Goal: Find contact information: Find contact information

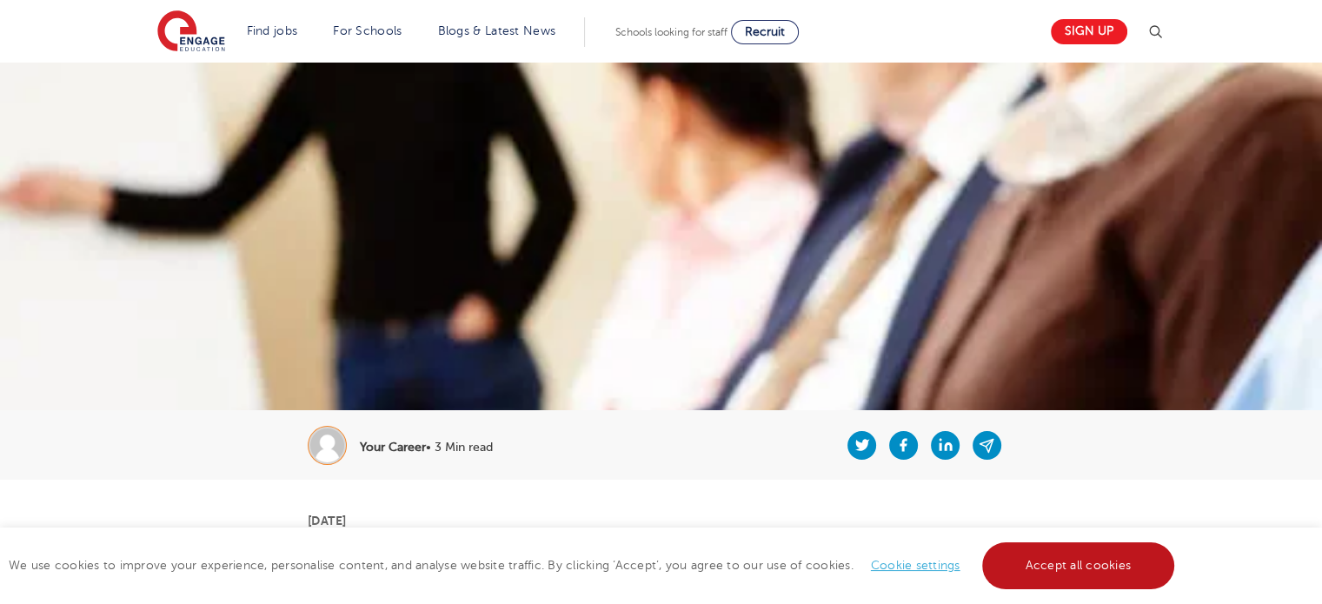
click at [1046, 575] on link "Accept all cookies" at bounding box center [1078, 565] width 193 height 47
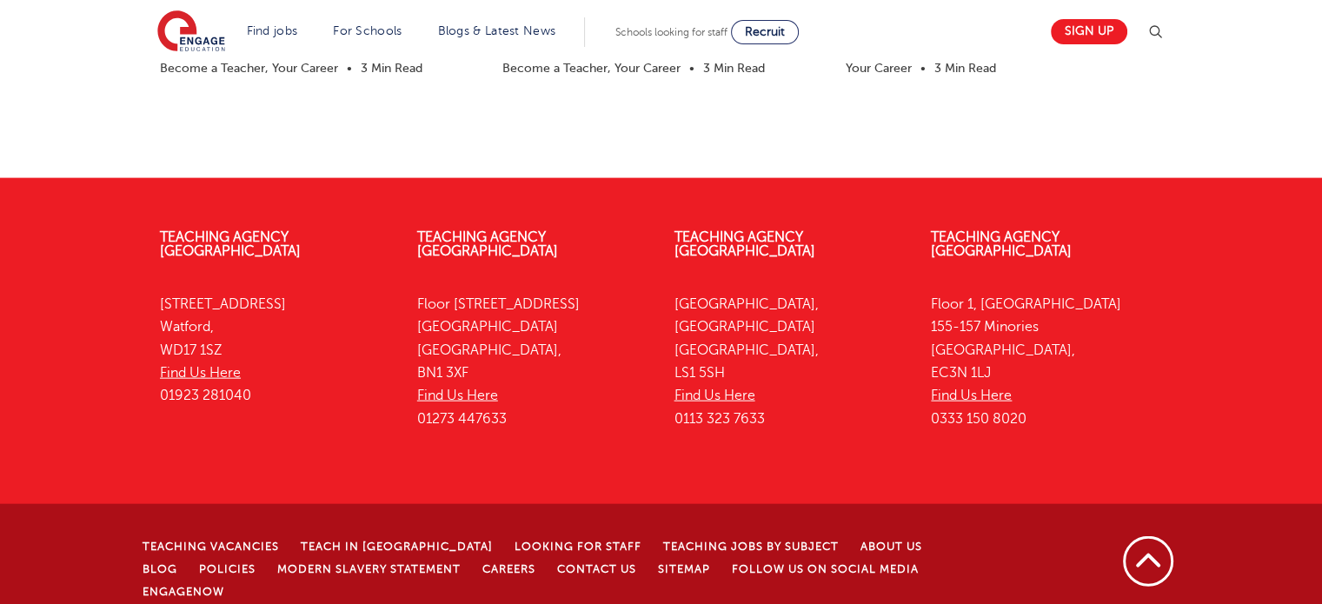
scroll to position [3802, 0]
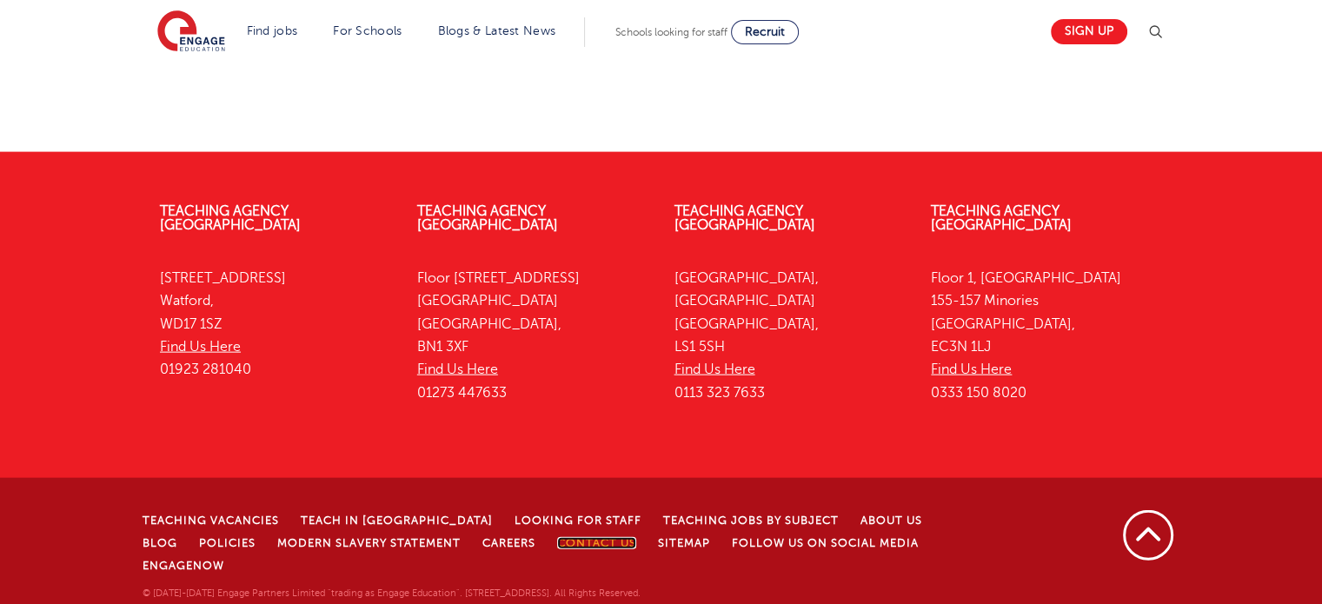
click at [563, 549] on link "Contact Us" at bounding box center [596, 543] width 79 height 12
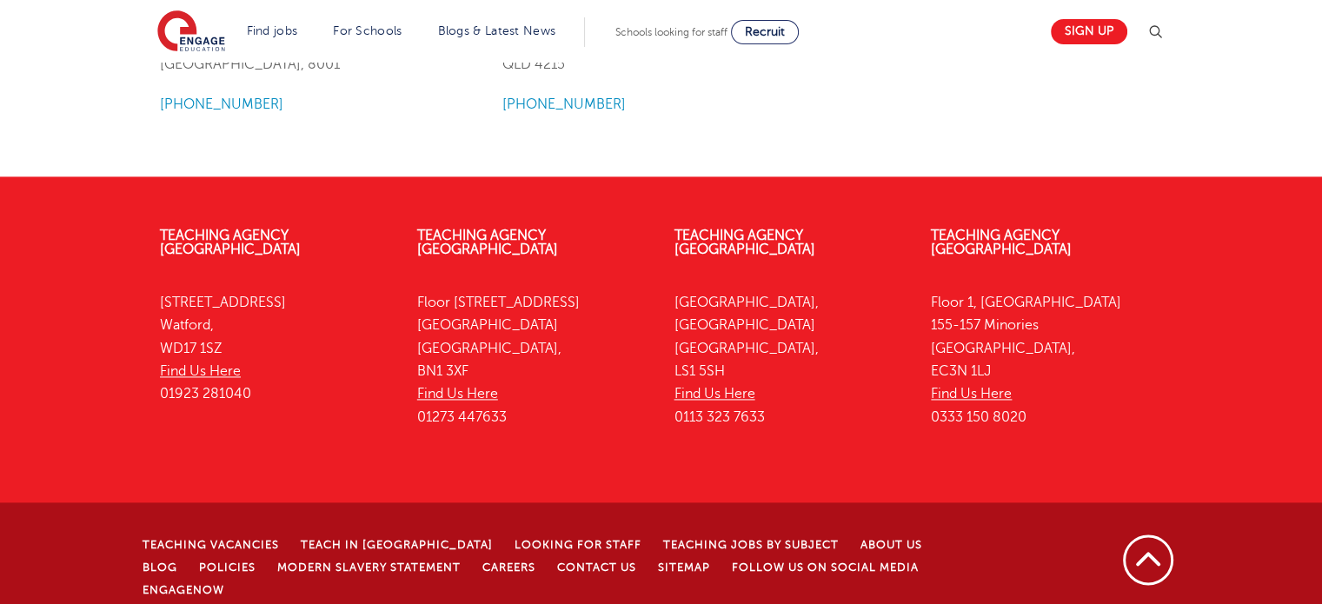
scroll to position [2337, 0]
